Goal: Transaction & Acquisition: Register for event/course

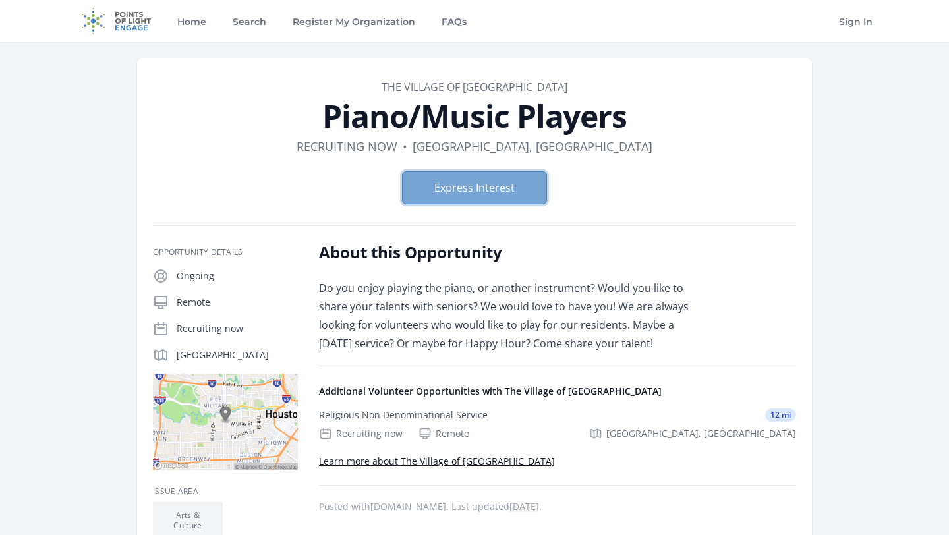
click at [500, 176] on button "Express Interest" at bounding box center [474, 187] width 145 height 33
click at [463, 179] on button "Express Interest" at bounding box center [474, 187] width 145 height 33
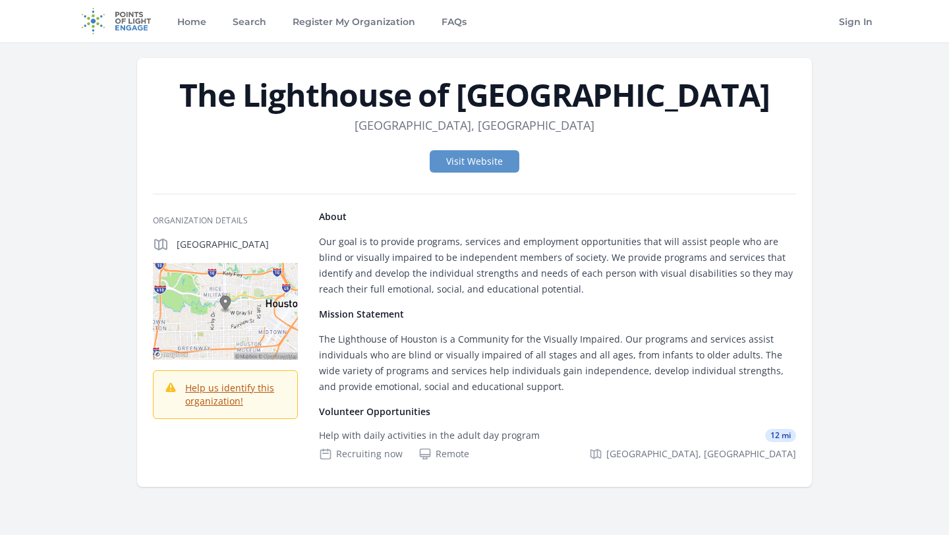
click at [115, 14] on img at bounding box center [116, 21] width 85 height 42
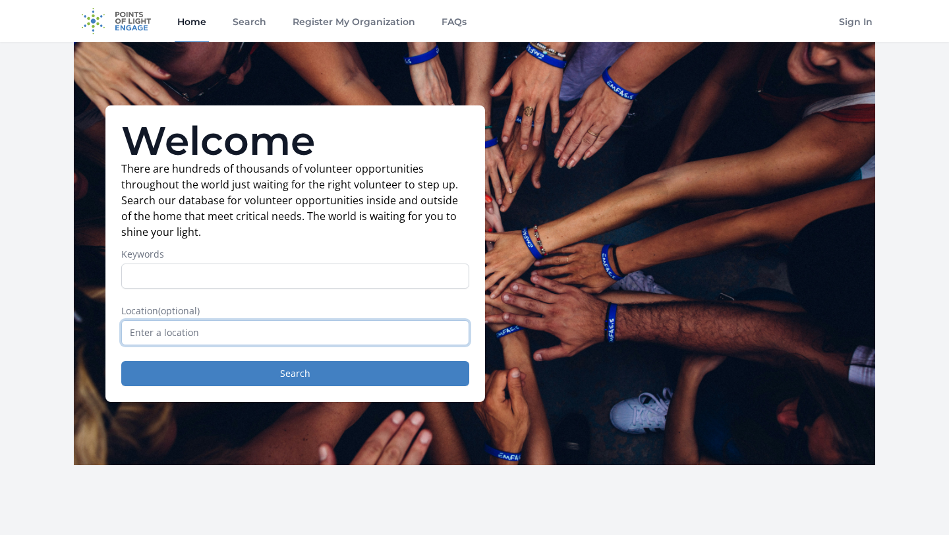
click at [215, 339] on input "text" at bounding box center [295, 332] width 348 height 25
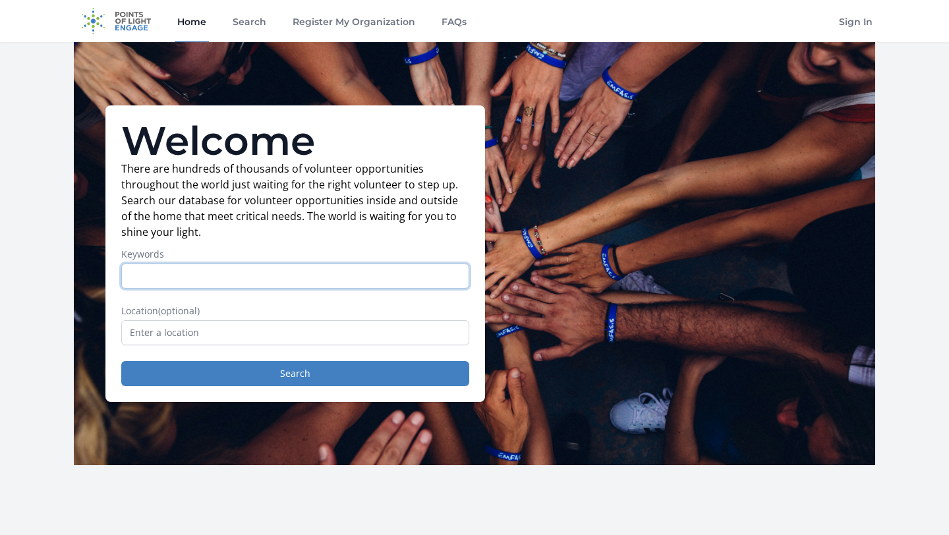
click at [266, 278] on input "Keywords" at bounding box center [295, 276] width 348 height 25
type input "music"
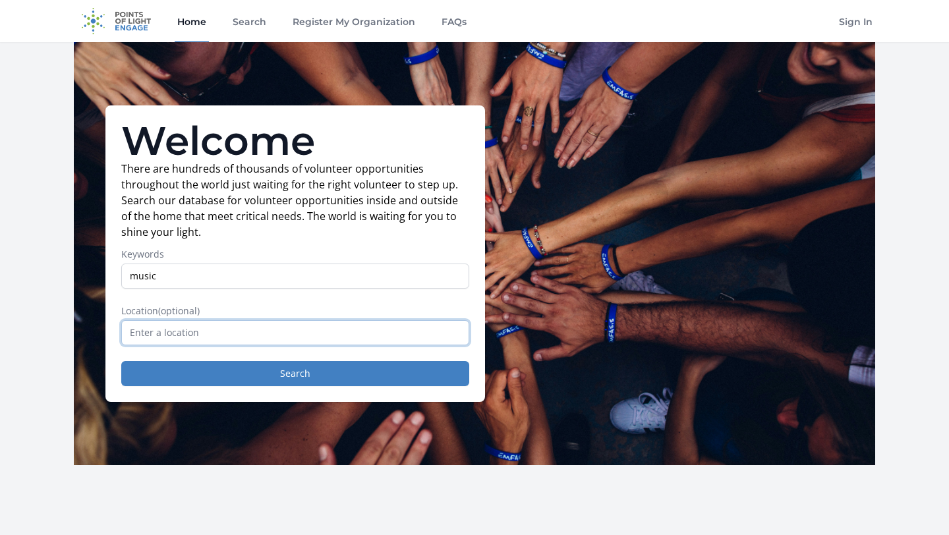
click at [266, 328] on input "text" at bounding box center [295, 332] width 348 height 25
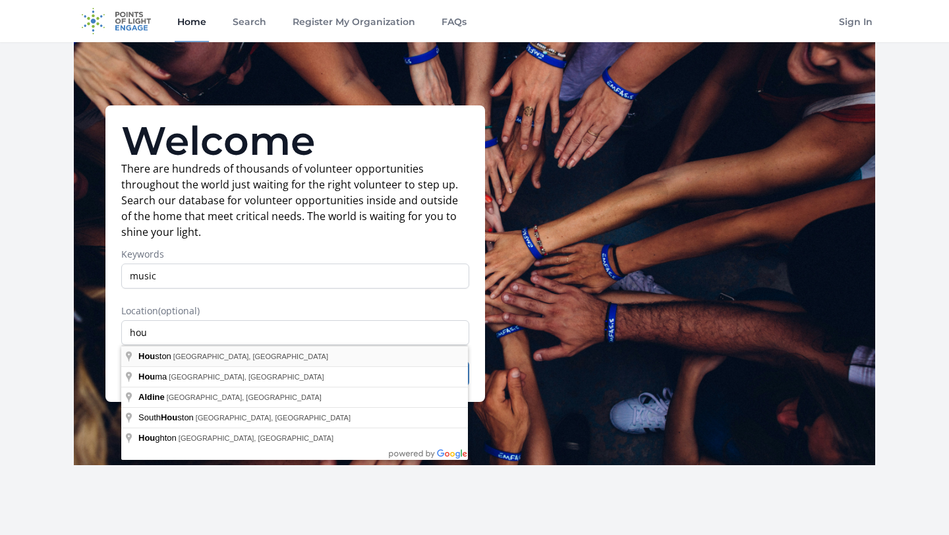
type input "Houston, TX, USA"
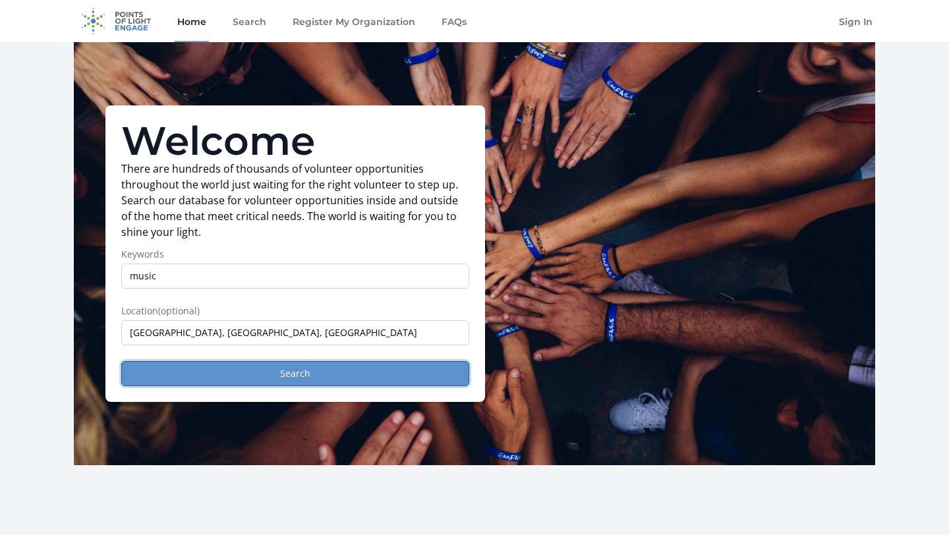
click at [243, 374] on button "Search" at bounding box center [295, 373] width 348 height 25
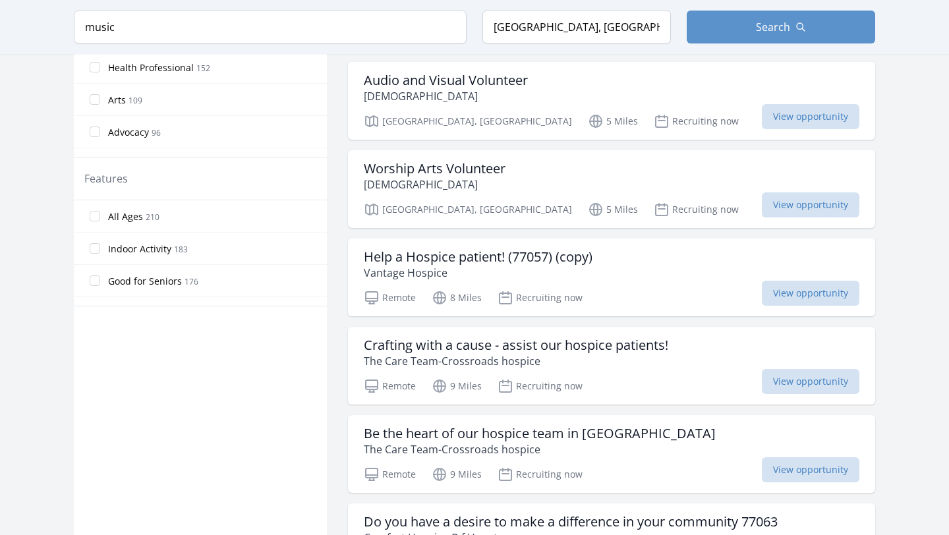
scroll to position [684, 0]
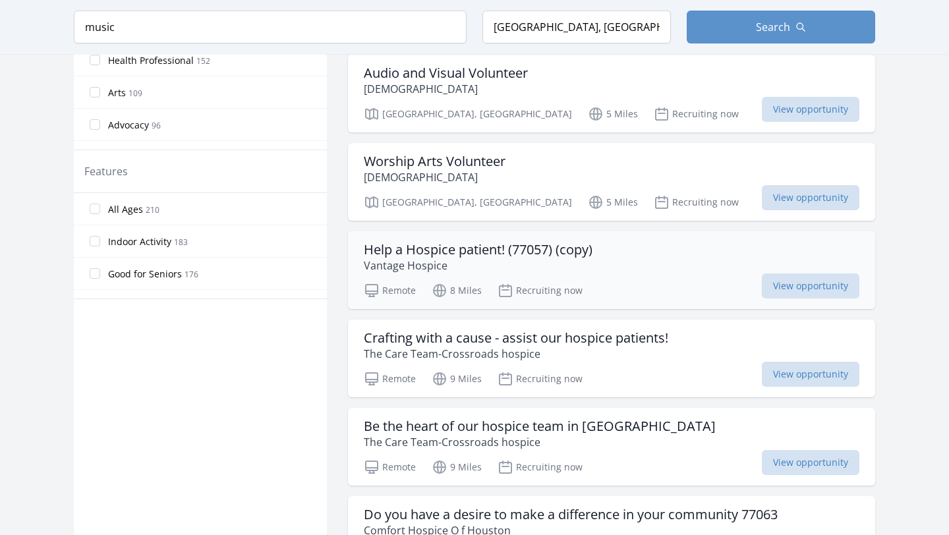
click at [587, 254] on h3 "Help a Hospice patient! (77057) (copy)" at bounding box center [478, 250] width 229 height 16
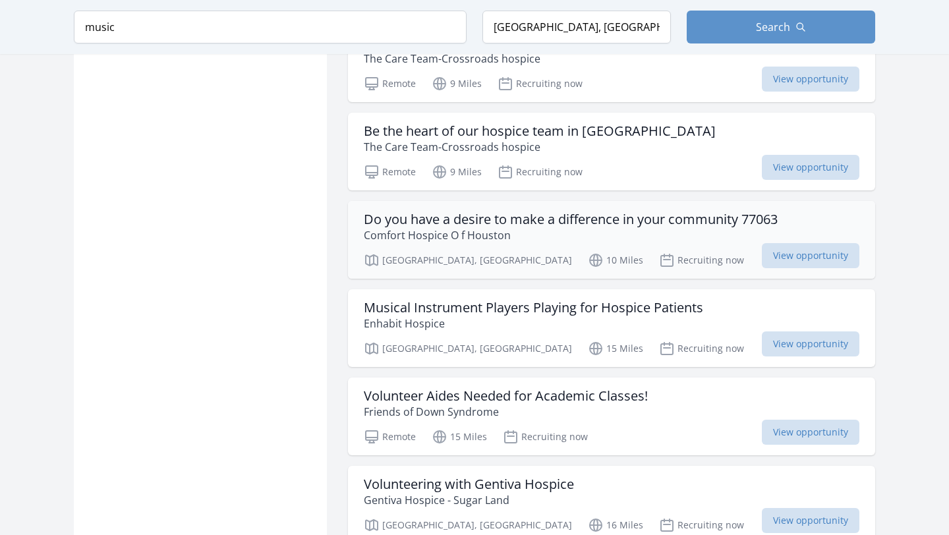
scroll to position [983, 0]
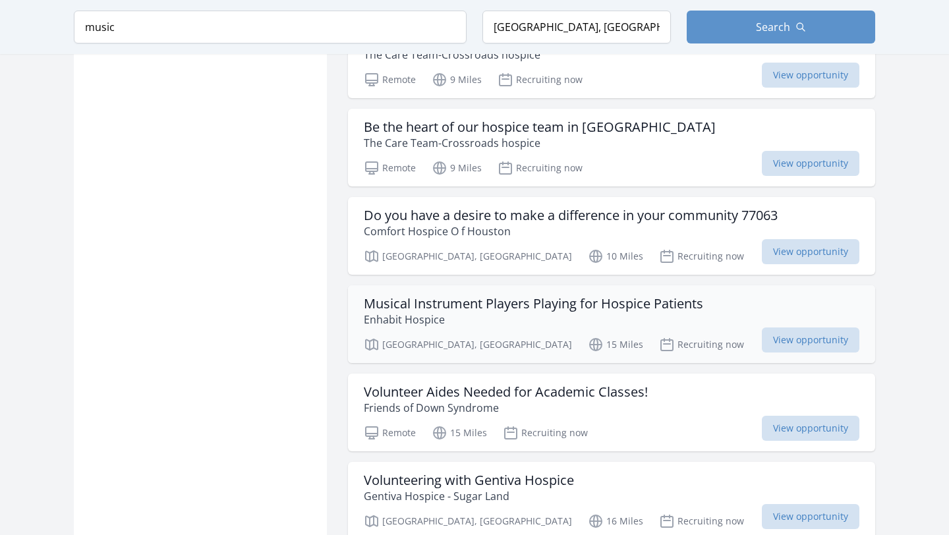
click at [527, 310] on h3 "Musical Instrument Players Playing for Hospice Patients" at bounding box center [533, 304] width 339 height 16
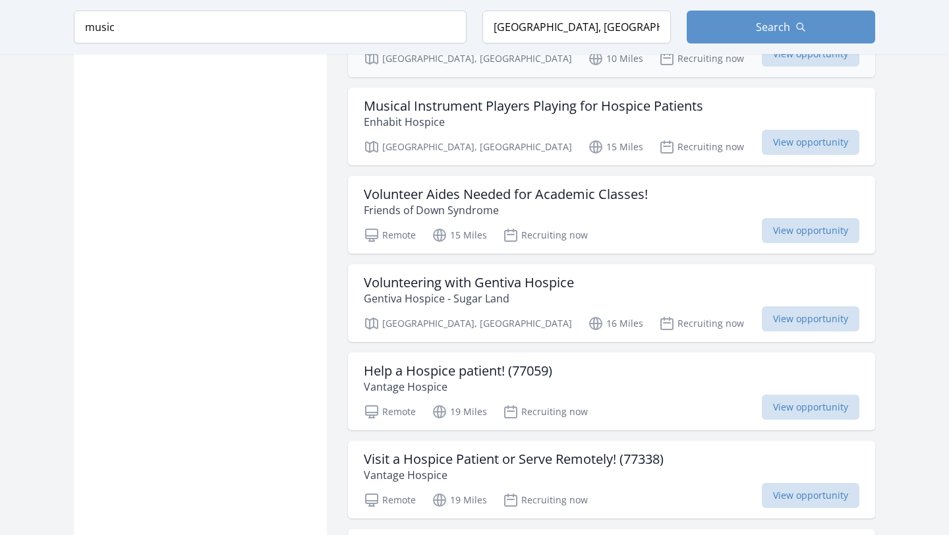
scroll to position [1186, 0]
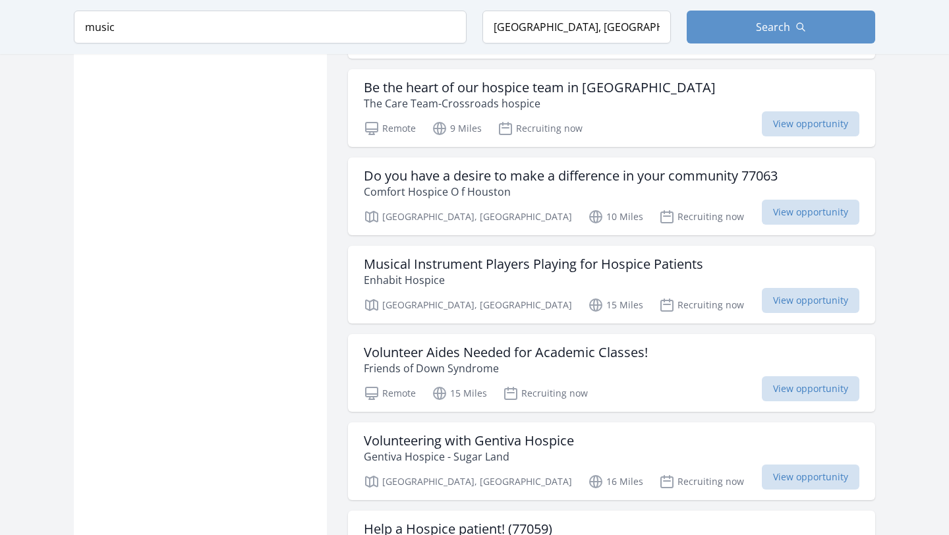
scroll to position [989, 0]
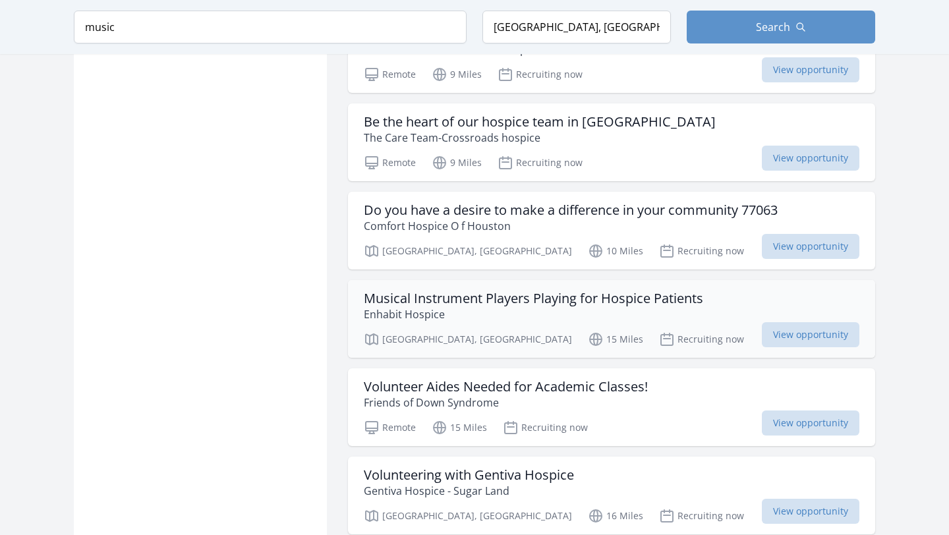
click at [585, 306] on h3 "Musical Instrument Players Playing for Hospice Patients" at bounding box center [533, 299] width 339 height 16
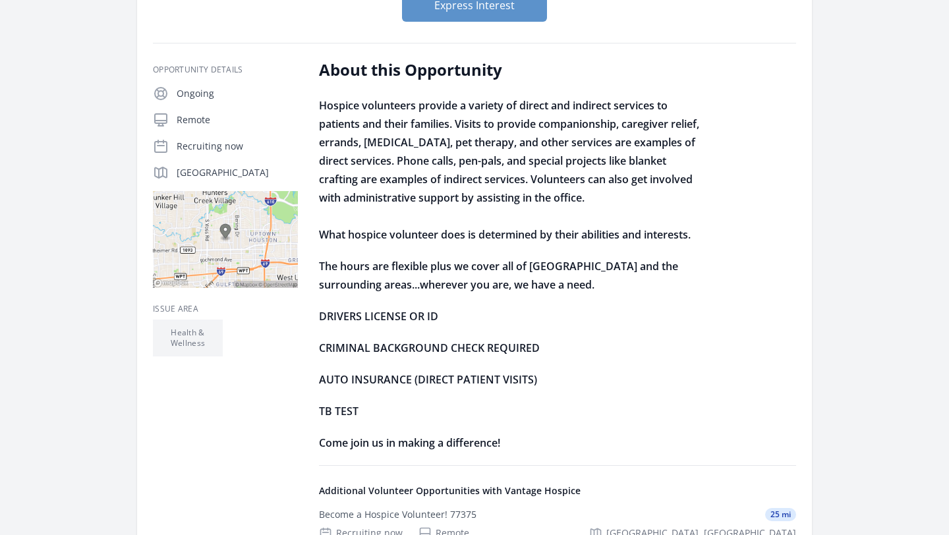
scroll to position [185, 0]
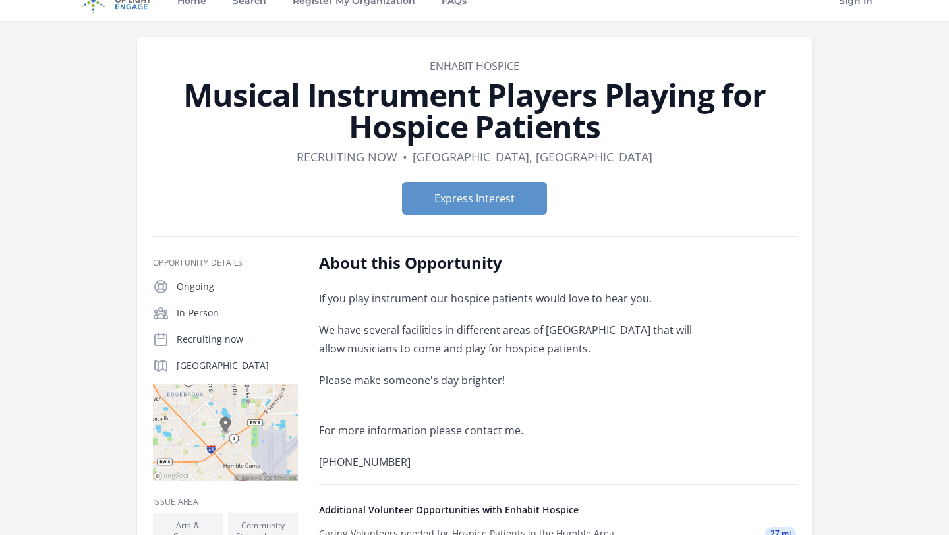
scroll to position [22, 0]
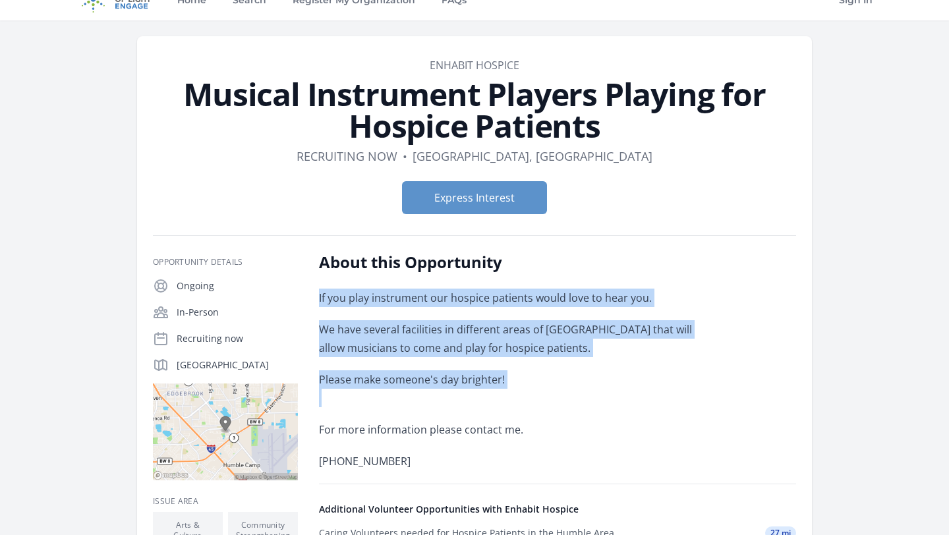
drag, startPoint x: 562, startPoint y: 278, endPoint x: 555, endPoint y: 414, distance: 136.0
click at [555, 415] on div "About this Opportunity If you play instrument our hospice patients would love t…" at bounding box center [512, 361] width 386 height 219
click at [555, 414] on div "If you play instrument our hospice patients would love to hear you. We have sev…" at bounding box center [512, 380] width 386 height 182
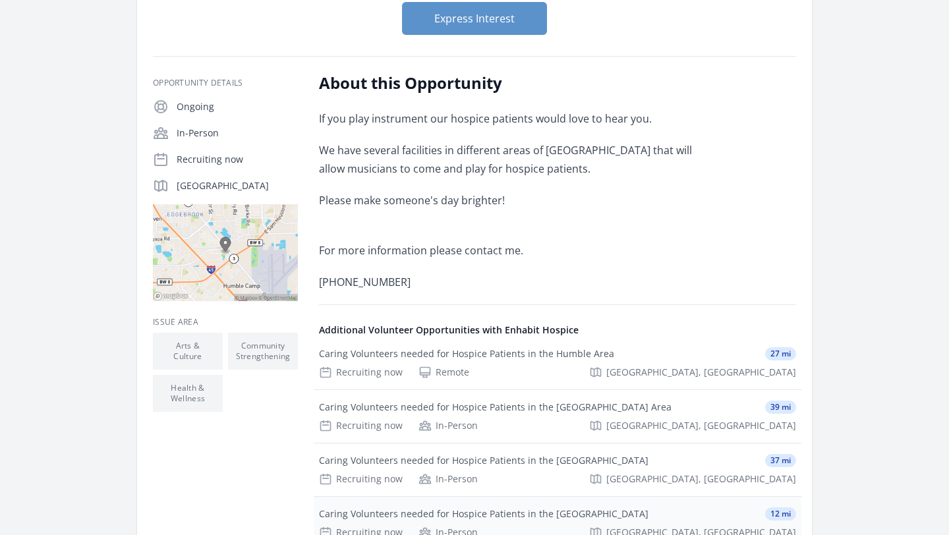
scroll to position [196, 0]
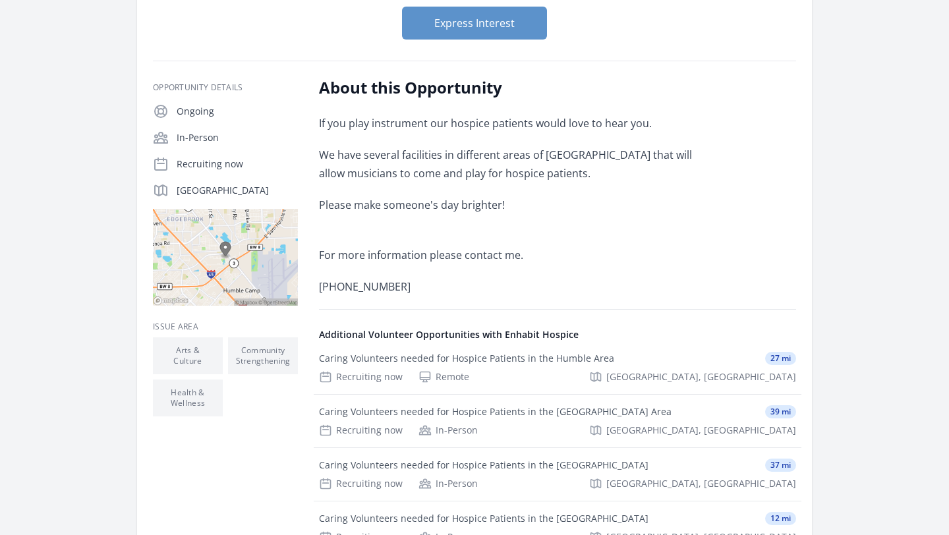
drag, startPoint x: 232, startPoint y: 188, endPoint x: 279, endPoint y: 192, distance: 47.6
click at [279, 192] on p "Houston, TX 77034" at bounding box center [237, 190] width 121 height 13
copy p "77034"
click at [295, 130] on div "In-Person" at bounding box center [237, 137] width 121 height 14
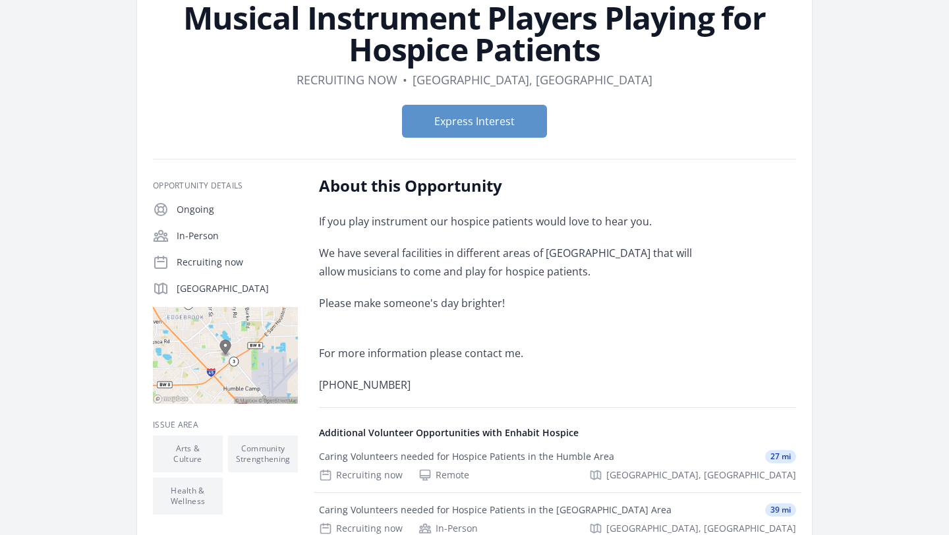
scroll to position [93, 0]
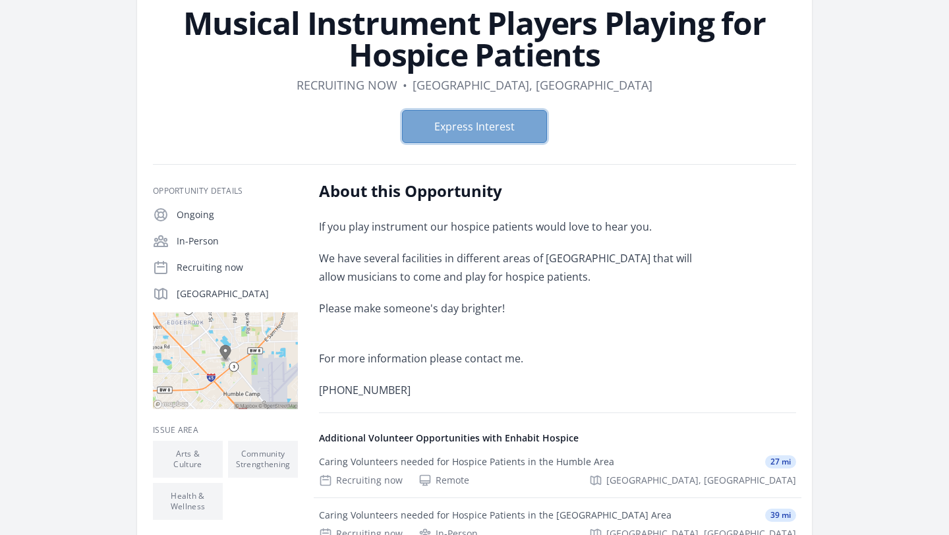
click at [478, 122] on button "Express Interest" at bounding box center [474, 126] width 145 height 33
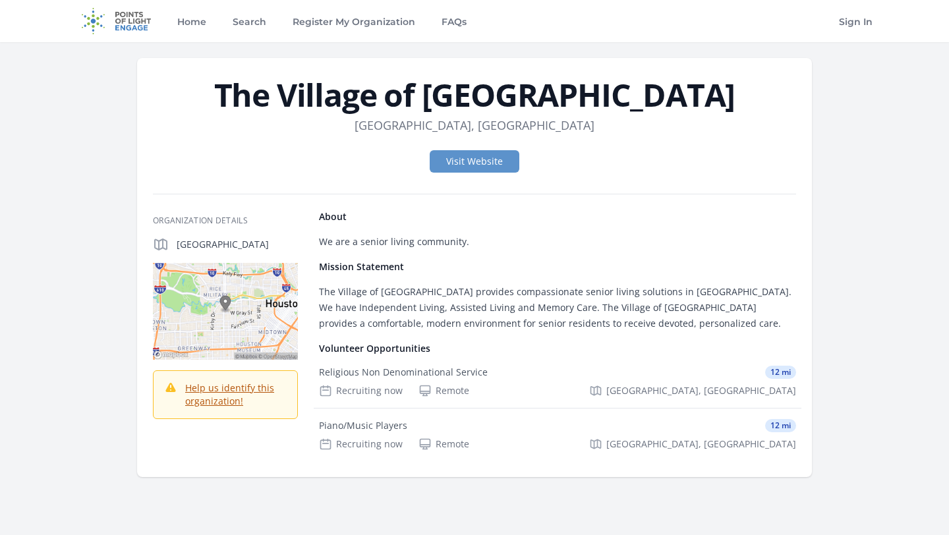
drag, startPoint x: 308, startPoint y: 96, endPoint x: 822, endPoint y: 96, distance: 514.1
click at [822, 96] on div "The Village of River Oaks Location Houston, TX Visit Website Organization Detai…" at bounding box center [474, 267] width 801 height 451
click at [714, 100] on h1 "The Village of [GEOGRAPHIC_DATA]" at bounding box center [474, 95] width 643 height 32
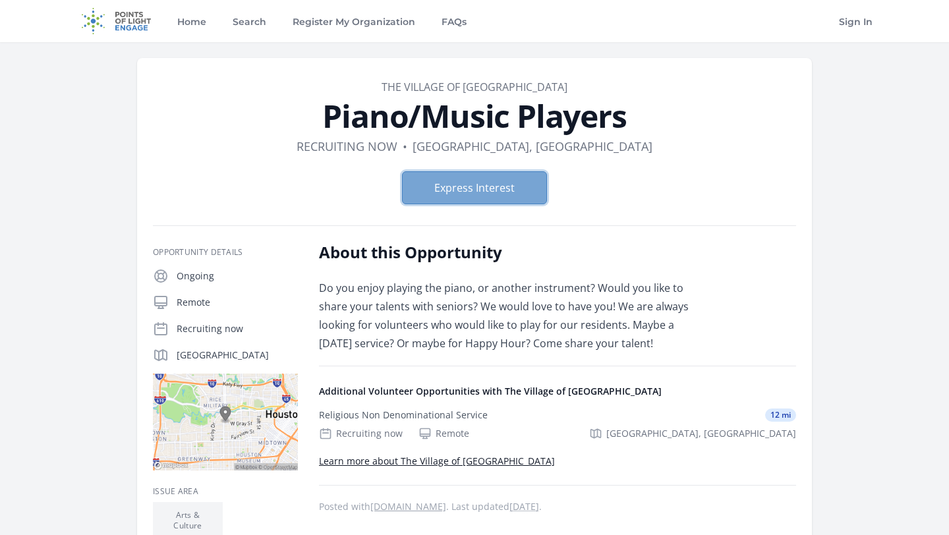
click at [458, 180] on button "Express Interest" at bounding box center [474, 187] width 145 height 33
